Goal: Navigation & Orientation: Find specific page/section

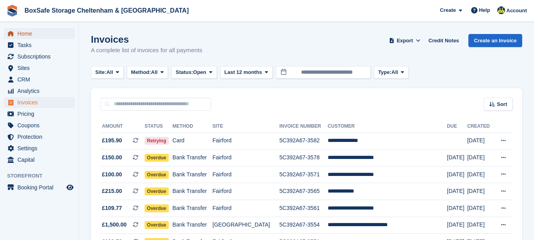
click at [35, 34] on span "Home" at bounding box center [40, 33] width 47 height 11
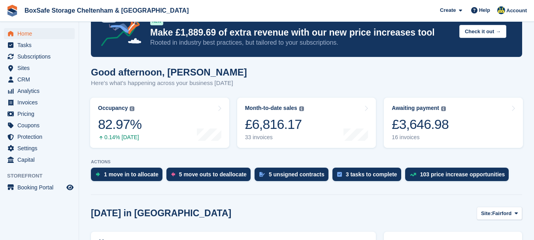
scroll to position [157, 0]
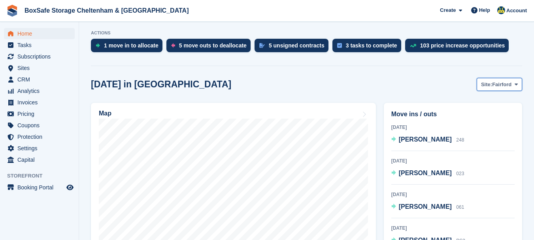
click at [505, 86] on span "Fairford" at bounding box center [501, 85] width 19 height 8
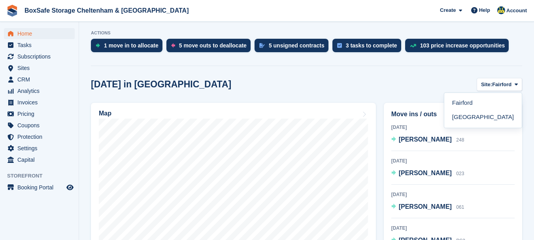
click at [481, 120] on link "[GEOGRAPHIC_DATA]" at bounding box center [482, 117] width 71 height 14
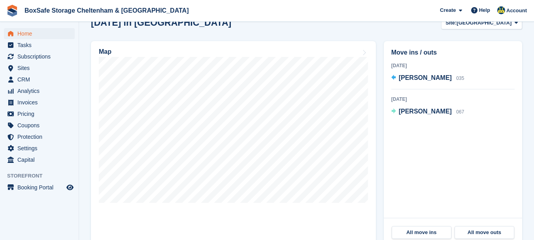
scroll to position [220, 0]
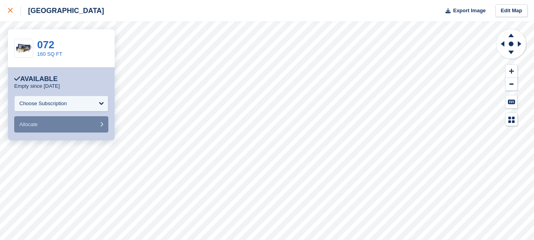
click at [15, 6] on div at bounding box center [14, 10] width 13 height 9
